Goal: Information Seeking & Learning: Understand process/instructions

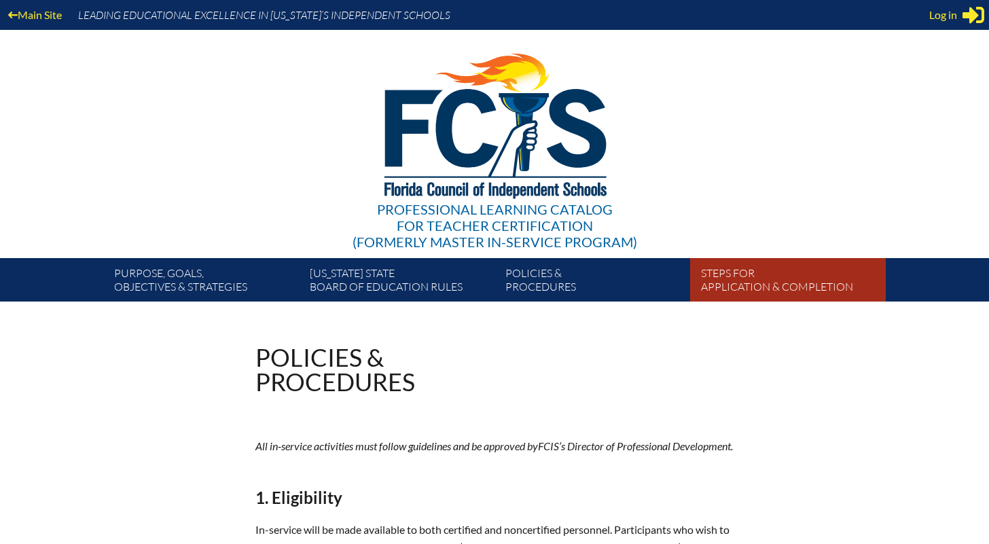
click at [775, 282] on link "Steps for application & completion" at bounding box center [794, 283] width 196 height 38
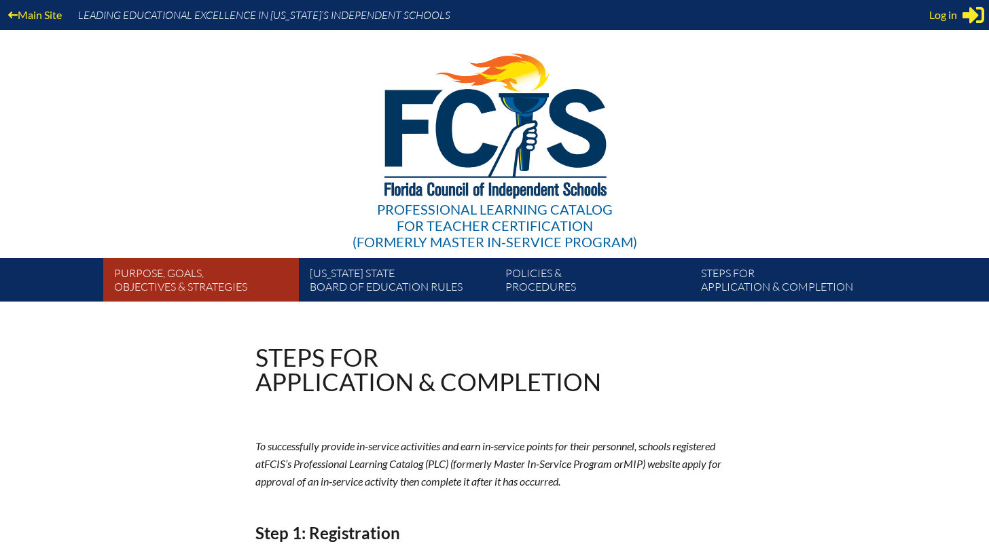
click at [178, 279] on link "Purpose, goals, objectives & strategies" at bounding box center [207, 283] width 196 height 38
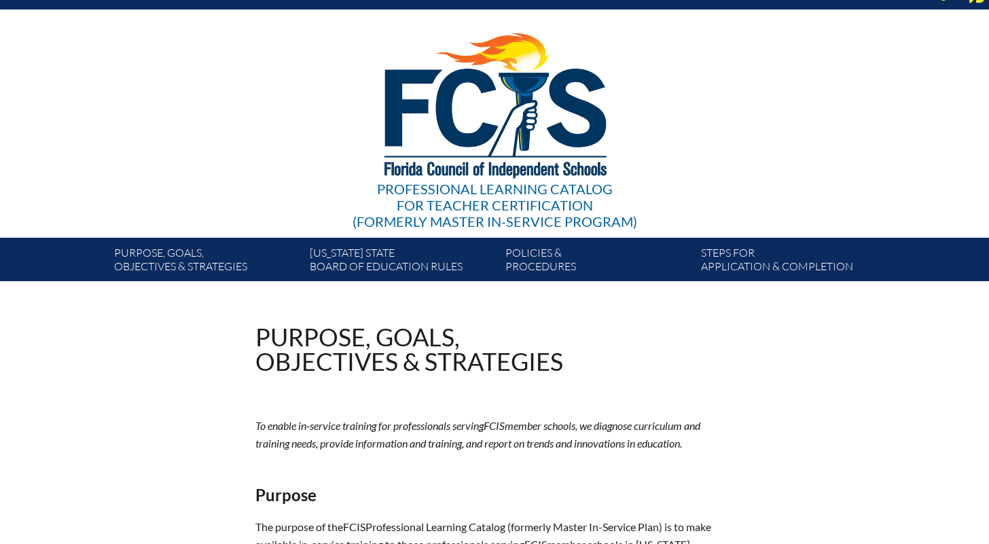
scroll to position [19, 0]
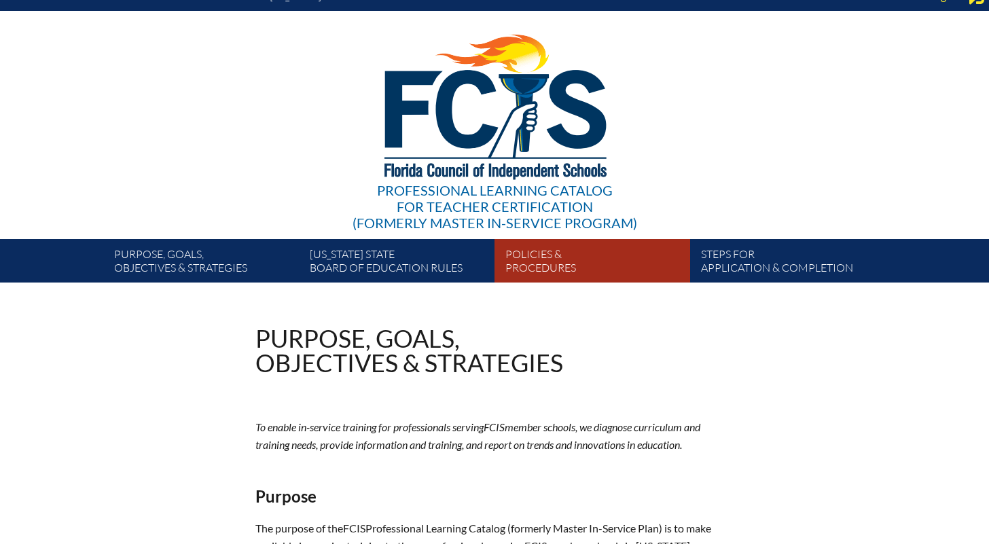
click at [537, 264] on link "Policies & Procedures" at bounding box center [598, 264] width 196 height 38
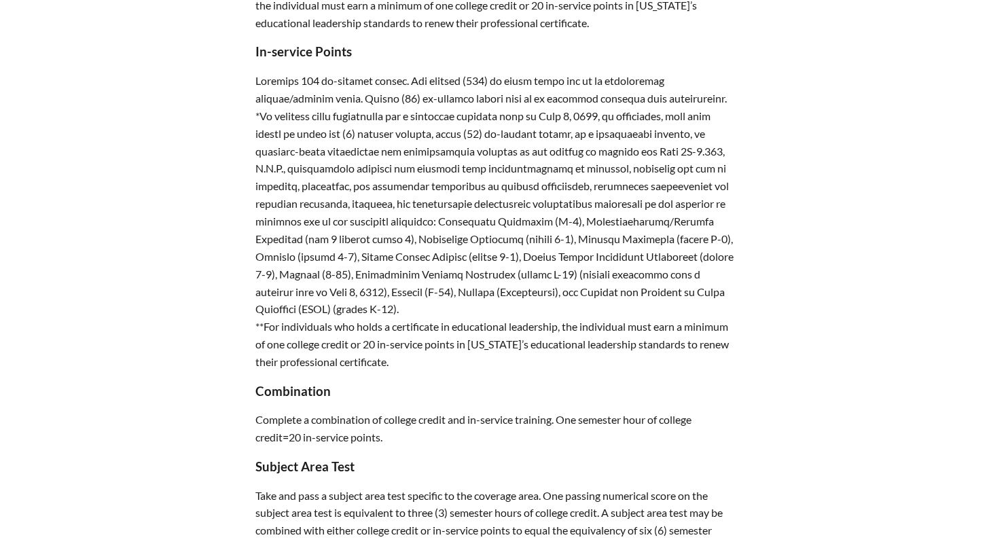
scroll to position [991, 0]
